Goal: Information Seeking & Learning: Learn about a topic

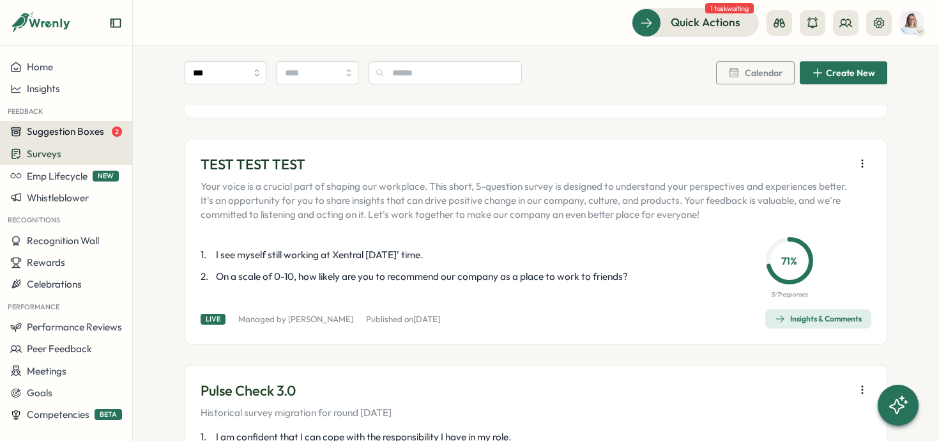
scroll to position [660, 0]
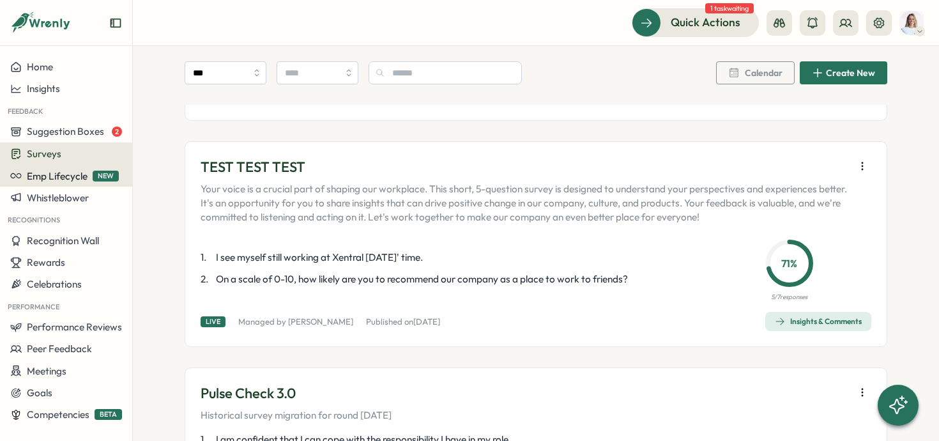
click at [61, 179] on span "Emp Lifecycle" at bounding box center [57, 176] width 61 height 12
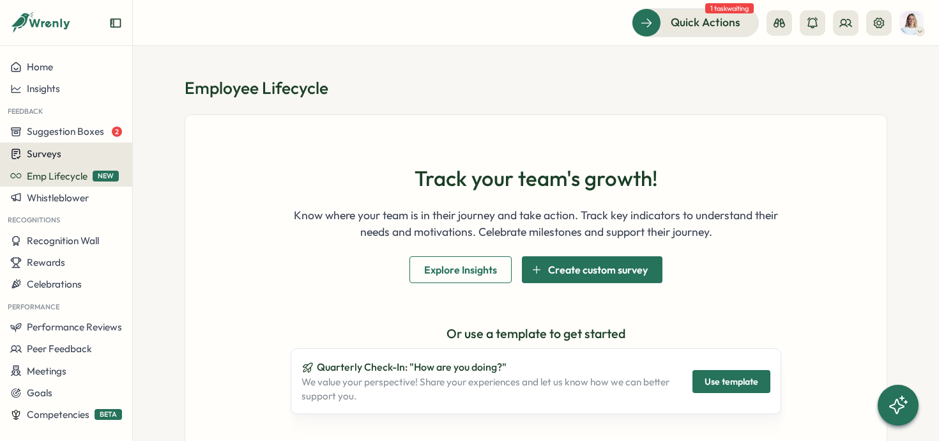
click at [75, 158] on div "Surveys" at bounding box center [66, 154] width 112 height 12
click at [49, 177] on span "Emp Lifecycle" at bounding box center [57, 176] width 61 height 12
click at [49, 151] on span "Surveys" at bounding box center [44, 154] width 34 height 12
click at [63, 136] on span "Suggestion Boxes" at bounding box center [65, 131] width 77 height 12
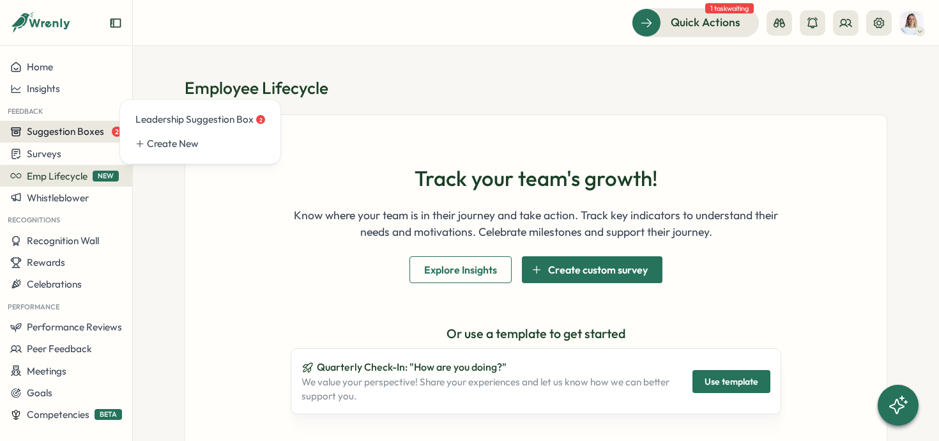
click at [63, 136] on span "Suggestion Boxes" at bounding box center [65, 131] width 77 height 12
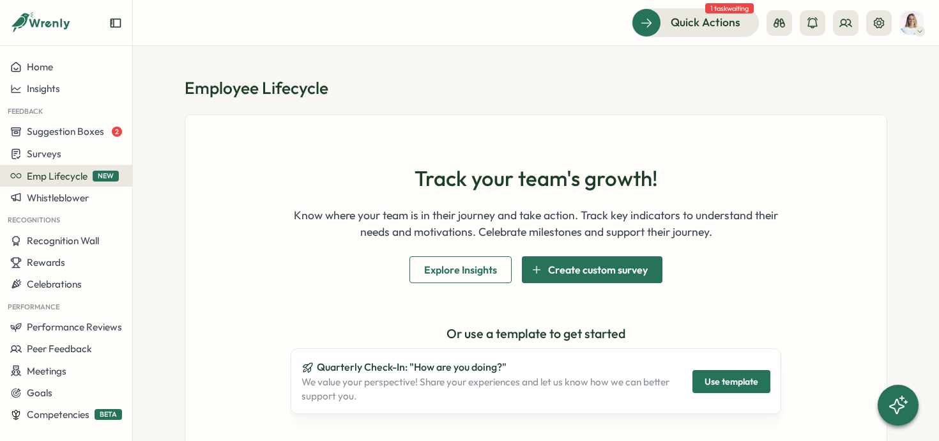
click at [913, 28] on img at bounding box center [911, 23] width 24 height 24
click at [844, 24] on icon at bounding box center [845, 22] width 11 height 7
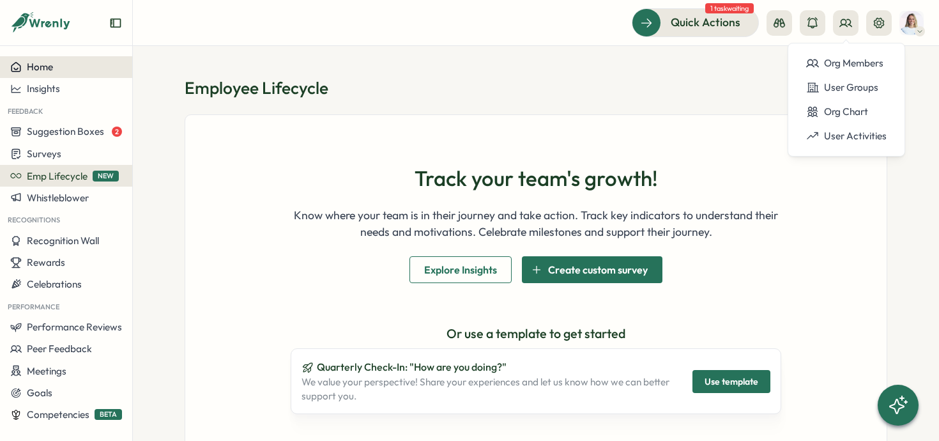
click at [85, 73] on button "Home" at bounding box center [66, 67] width 132 height 22
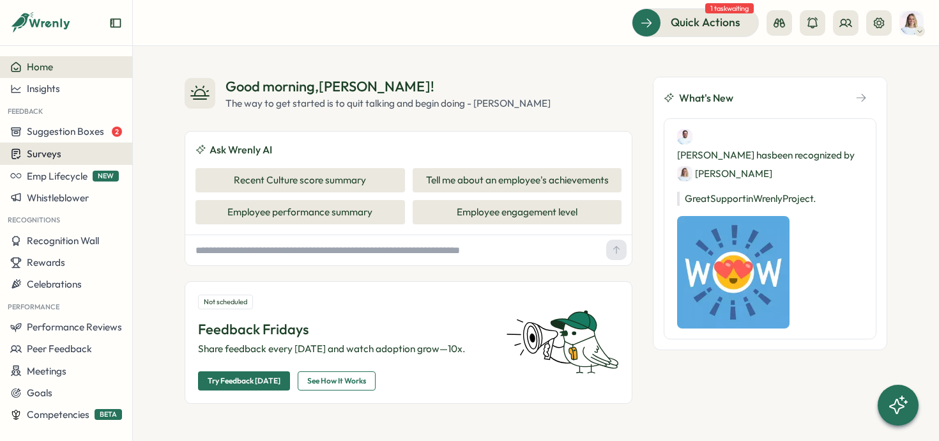
click at [72, 162] on button "Surveys" at bounding box center [66, 153] width 132 height 22
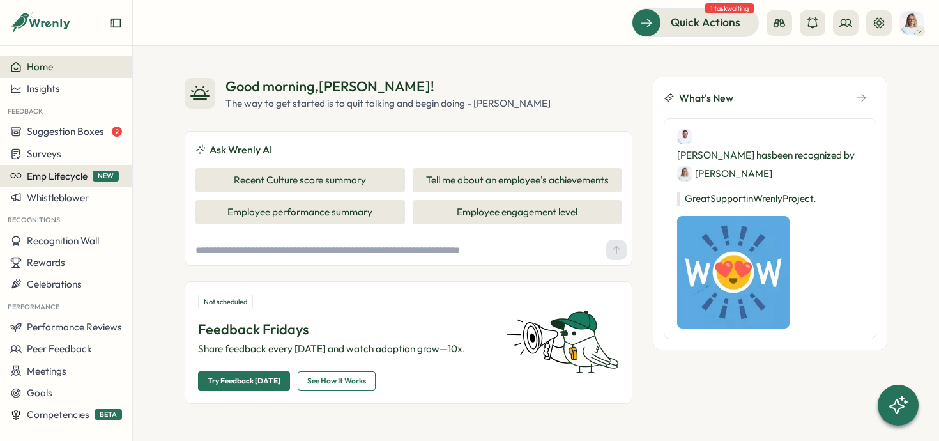
click at [57, 176] on span "Emp Lifecycle" at bounding box center [57, 176] width 61 height 12
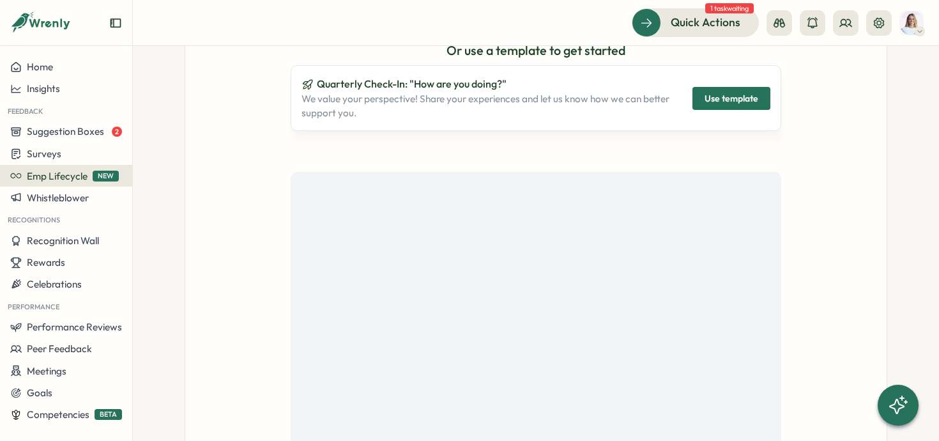
scroll to position [282, 0]
click at [74, 132] on span "Suggestion Boxes" at bounding box center [65, 131] width 77 height 12
click at [148, 123] on div "Leadership Suggestion Box 2" at bounding box center [200, 119] width 130 height 14
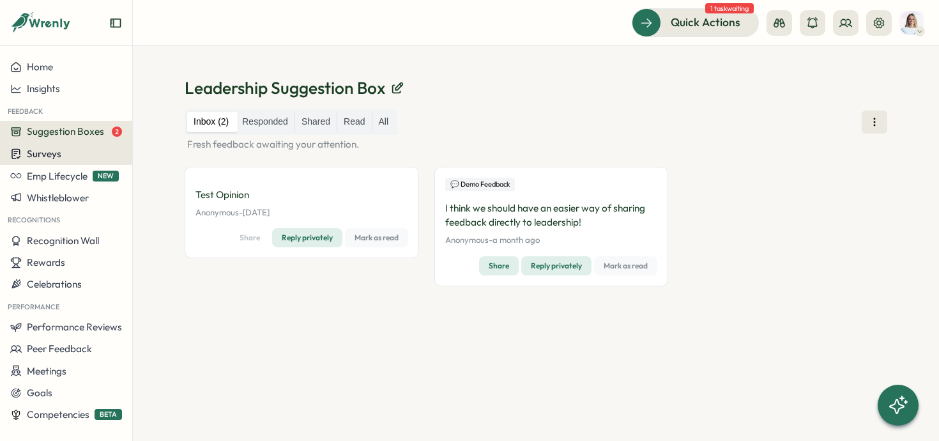
click at [91, 155] on div "Surveys" at bounding box center [66, 154] width 112 height 12
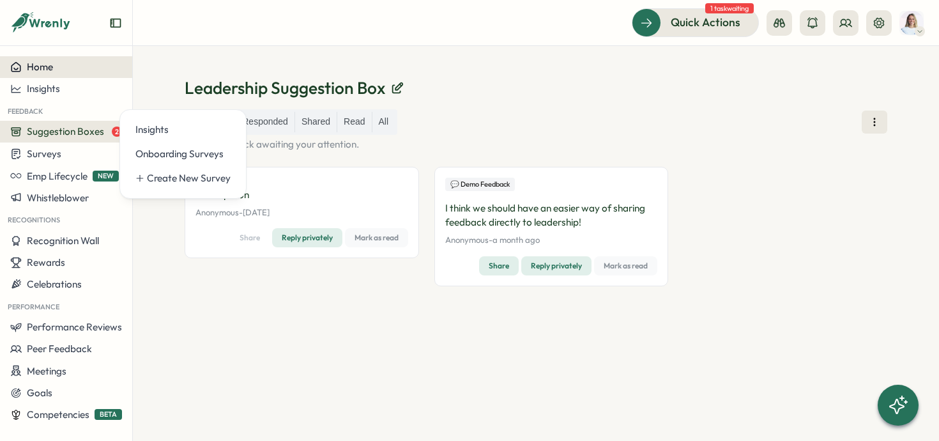
click at [67, 76] on button "Home" at bounding box center [66, 67] width 132 height 22
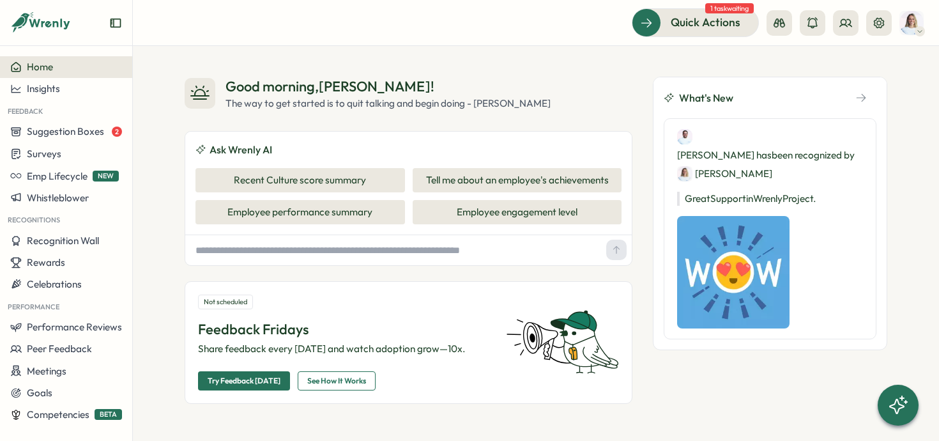
click at [41, 23] on icon at bounding box center [40, 23] width 61 height 22
click at [50, 20] on icon at bounding box center [40, 23] width 61 height 22
click at [37, 92] on span "Insights" at bounding box center [43, 88] width 33 height 12
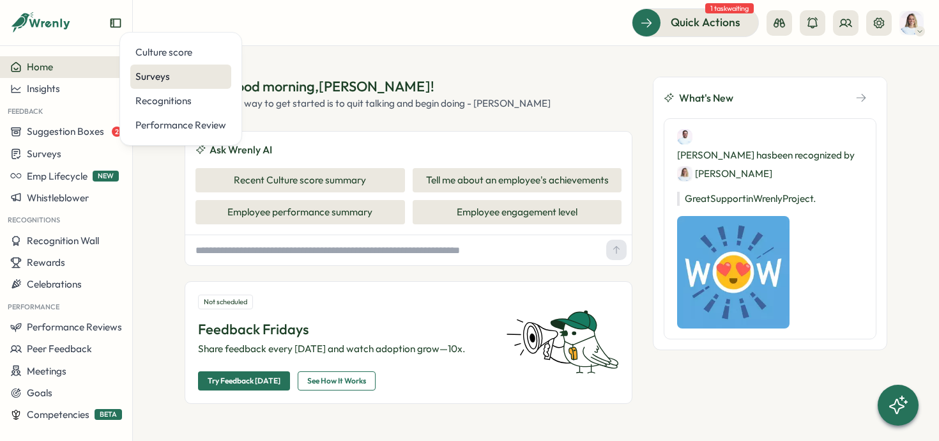
click at [151, 68] on div "Surveys" at bounding box center [180, 77] width 101 height 24
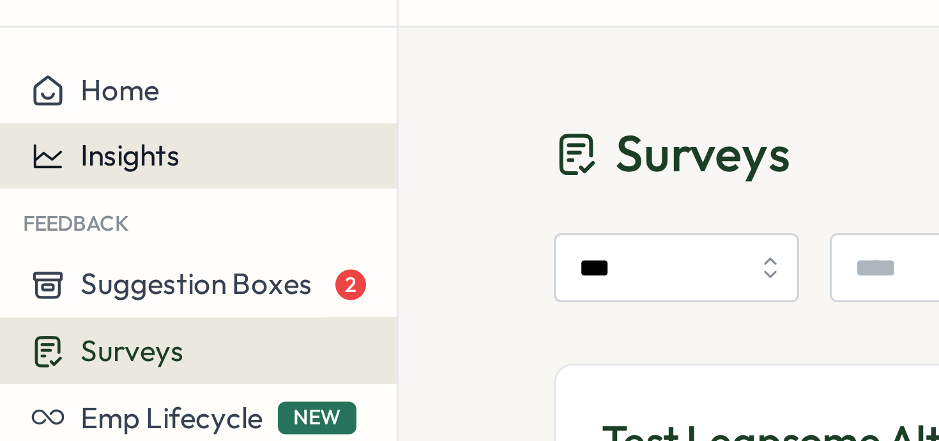
click at [33, 88] on span "Insights" at bounding box center [43, 88] width 33 height 12
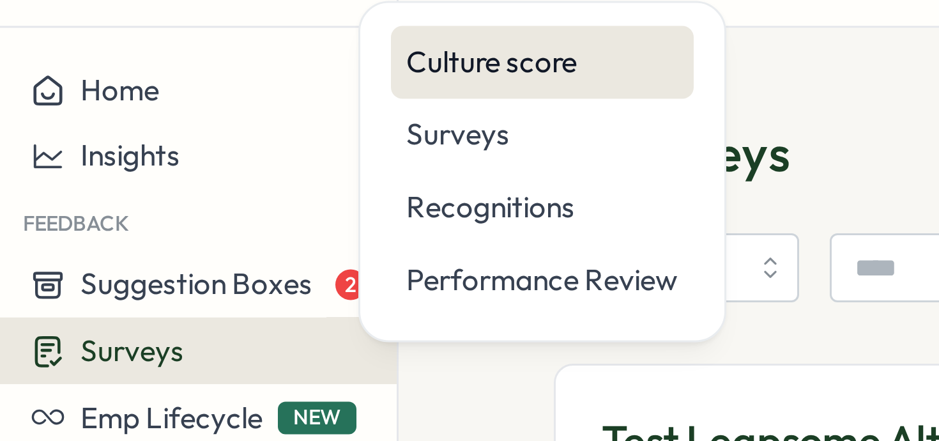
click at [171, 61] on div "Culture score" at bounding box center [180, 57] width 91 height 14
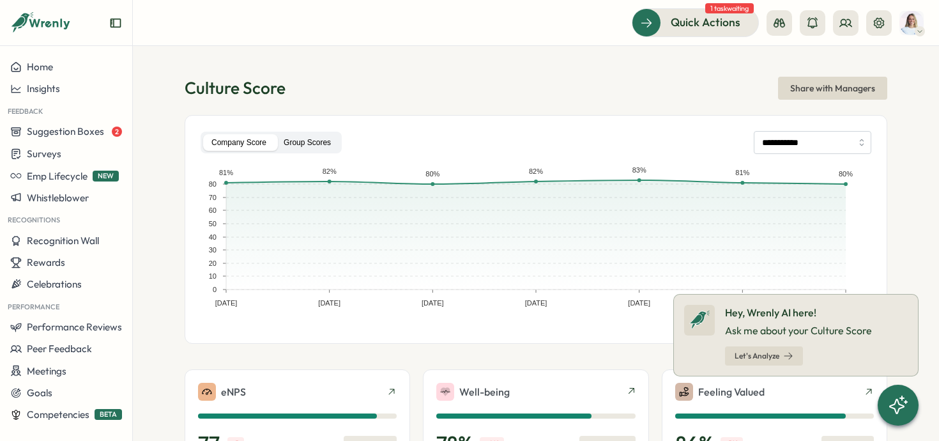
click at [316, 149] on label "Group Scores" at bounding box center [307, 142] width 64 height 17
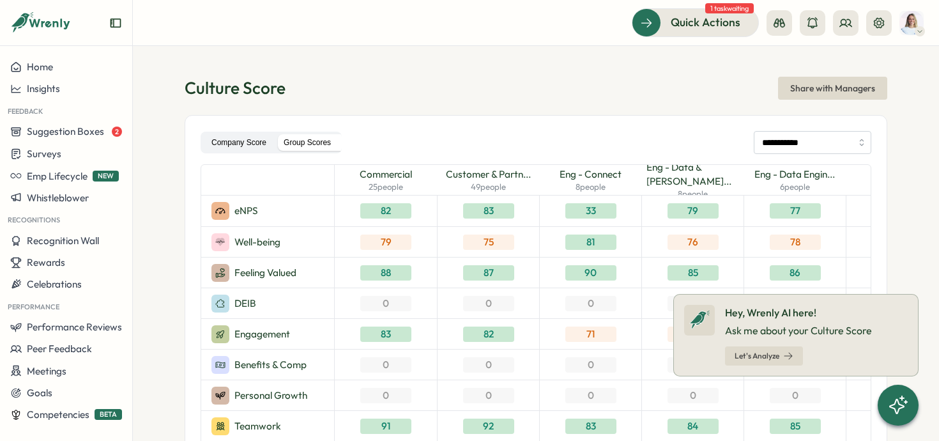
click at [260, 148] on label "Company Score" at bounding box center [239, 142] width 72 height 17
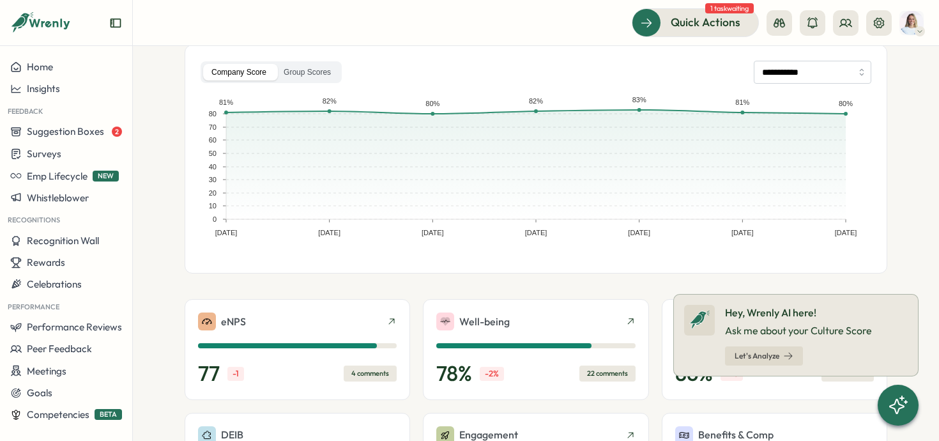
scroll to position [67, 0]
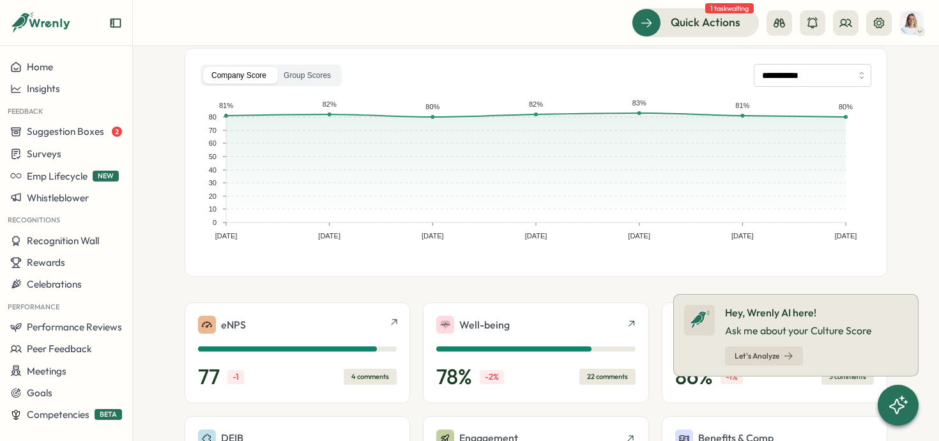
click at [342, 324] on div "eNPS" at bounding box center [297, 325] width 199 height 18
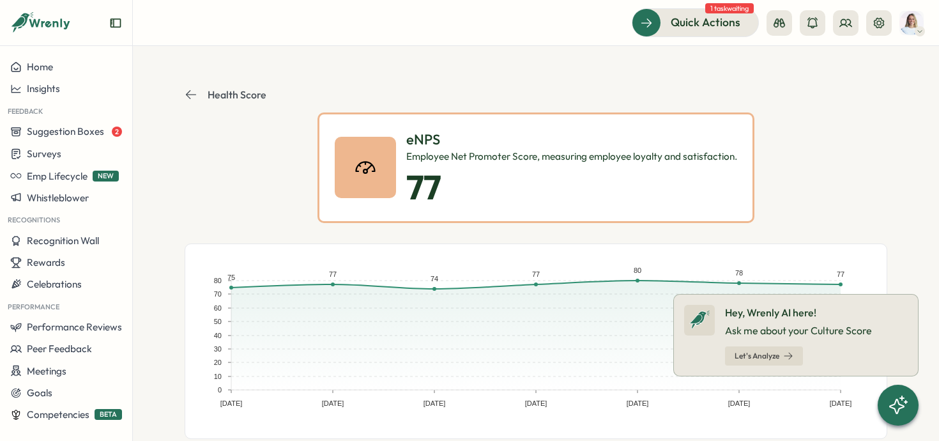
click at [839, 284] on rect at bounding box center [536, 346] width 660 height 164
click at [917, 291] on icon at bounding box center [918, 294] width 10 height 10
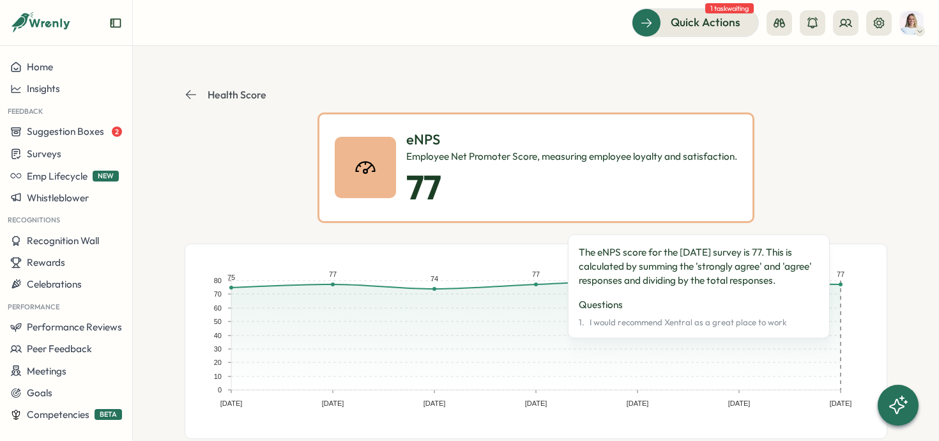
click at [836, 285] on rect at bounding box center [815, 334] width 51 height 109
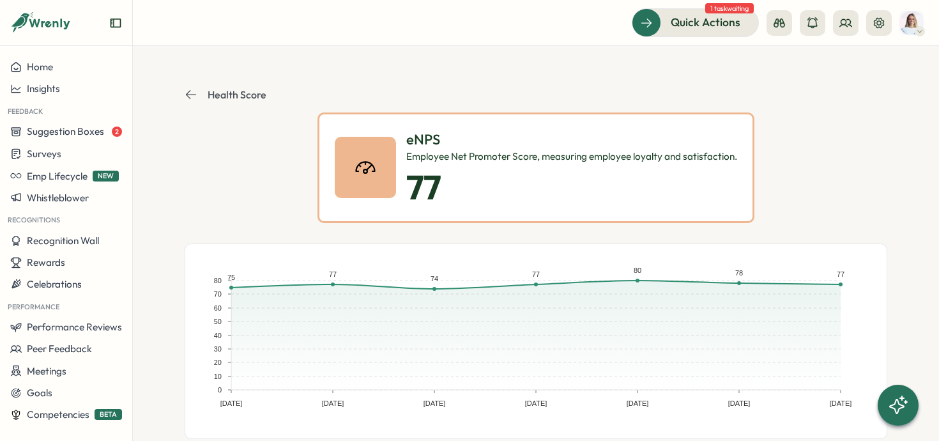
scroll to position [68, 0]
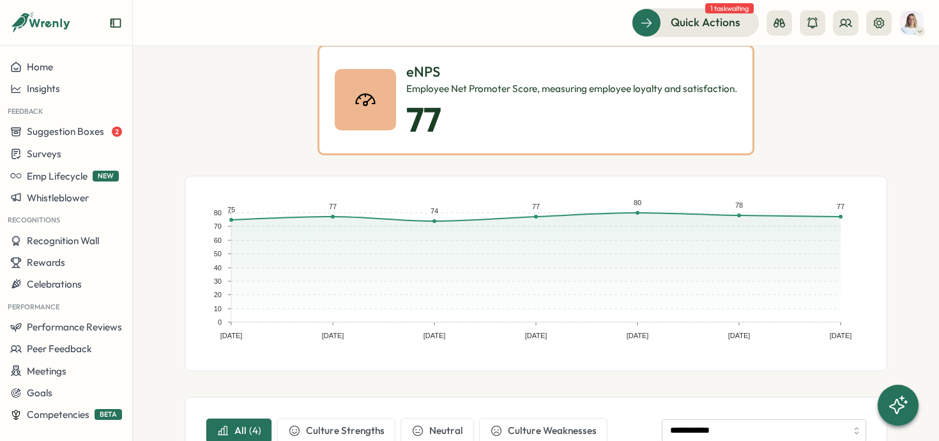
drag, startPoint x: 321, startPoint y: 202, endPoint x: 277, endPoint y: 200, distance: 44.7
click at [312, 202] on rect at bounding box center [536, 279] width 660 height 164
click at [276, 200] on rect at bounding box center [536, 279] width 660 height 164
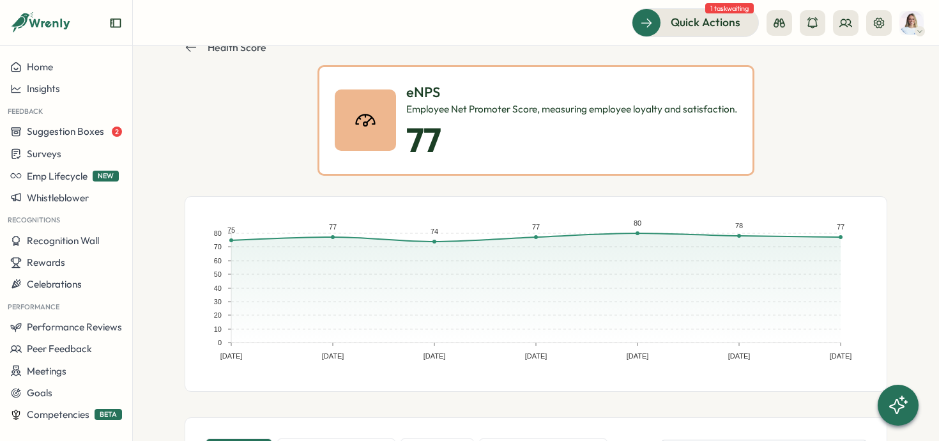
scroll to position [0, 0]
